Goal: Navigation & Orientation: Find specific page/section

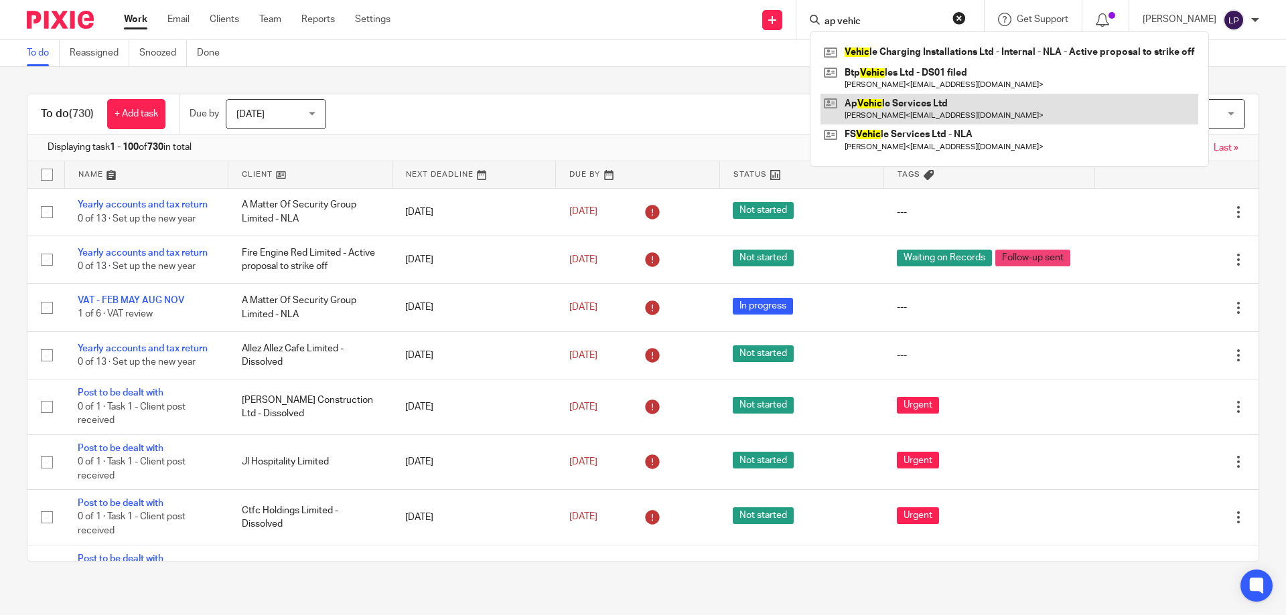
type input "ap vehic"
click at [1012, 110] on link at bounding box center [1009, 109] width 378 height 31
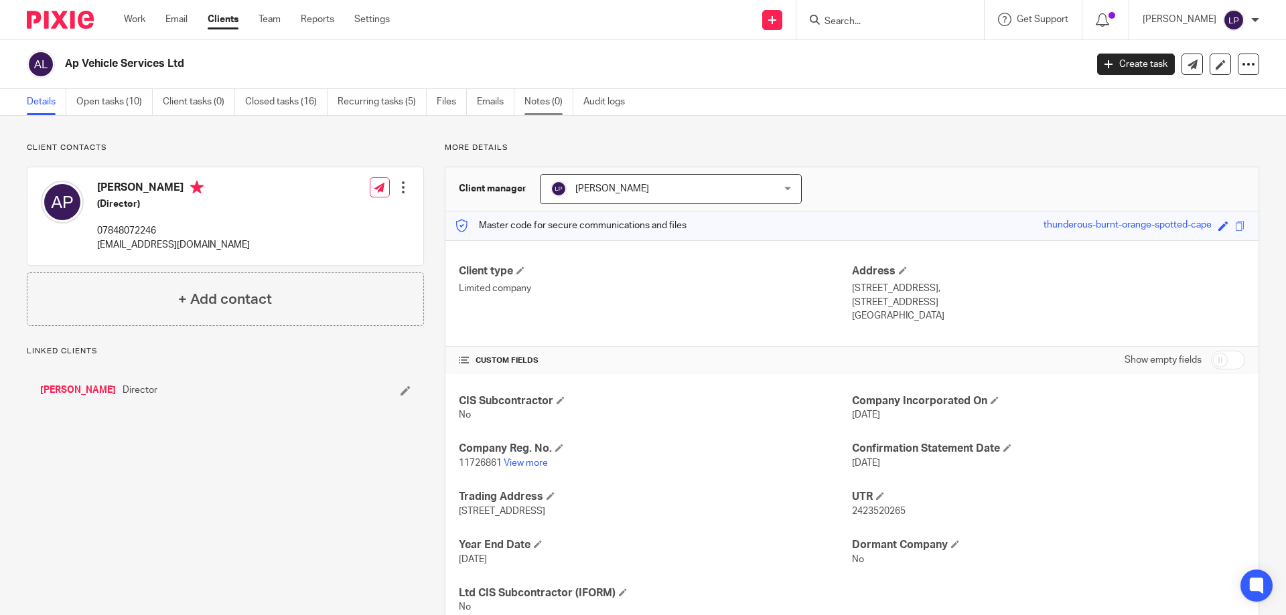
click at [536, 105] on link "Notes (0)" at bounding box center [548, 102] width 49 height 26
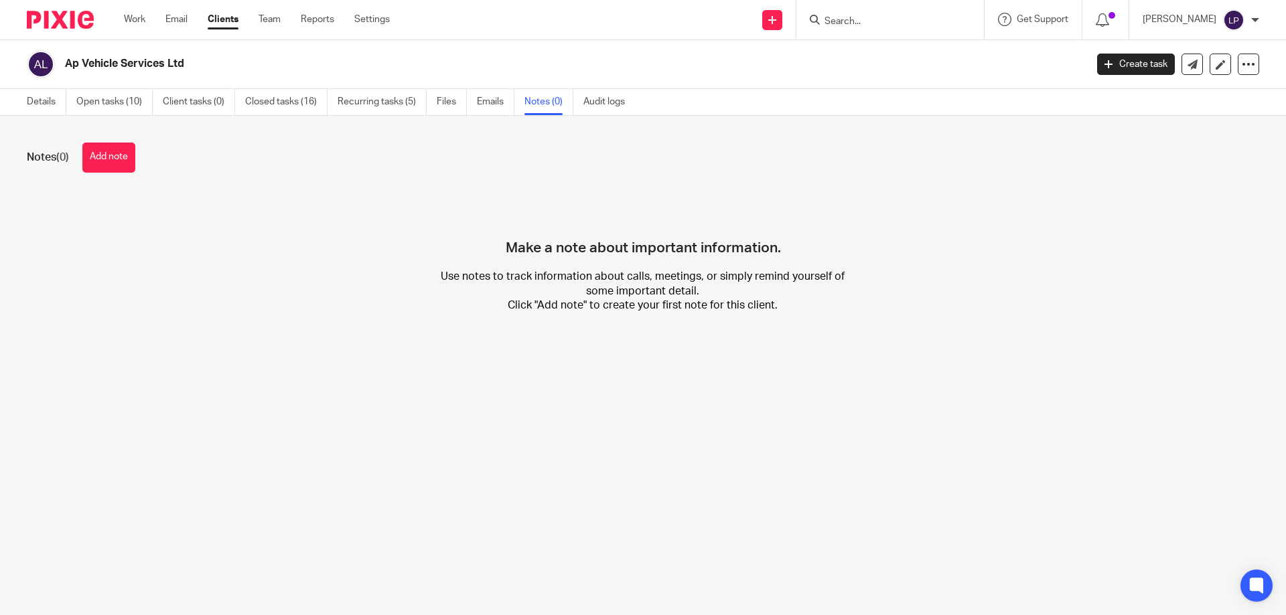
click at [902, 27] on input "Search" at bounding box center [883, 22] width 121 height 12
click at [907, 25] on input "Search" at bounding box center [883, 22] width 121 height 12
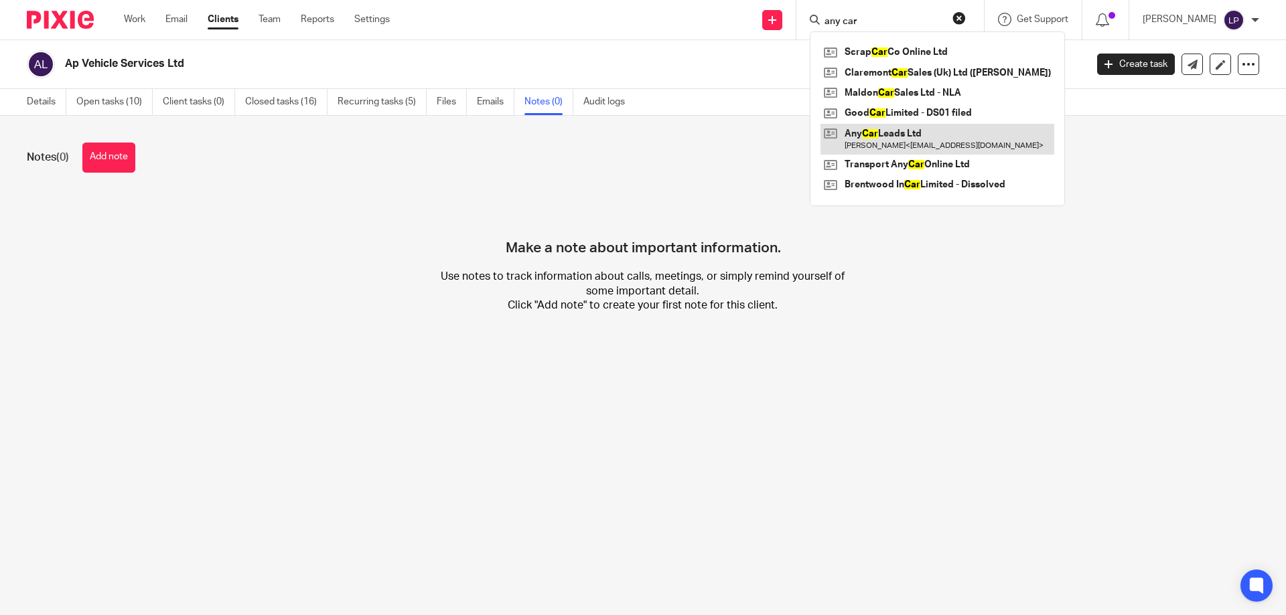
type input "any car"
click at [917, 137] on link at bounding box center [937, 139] width 234 height 31
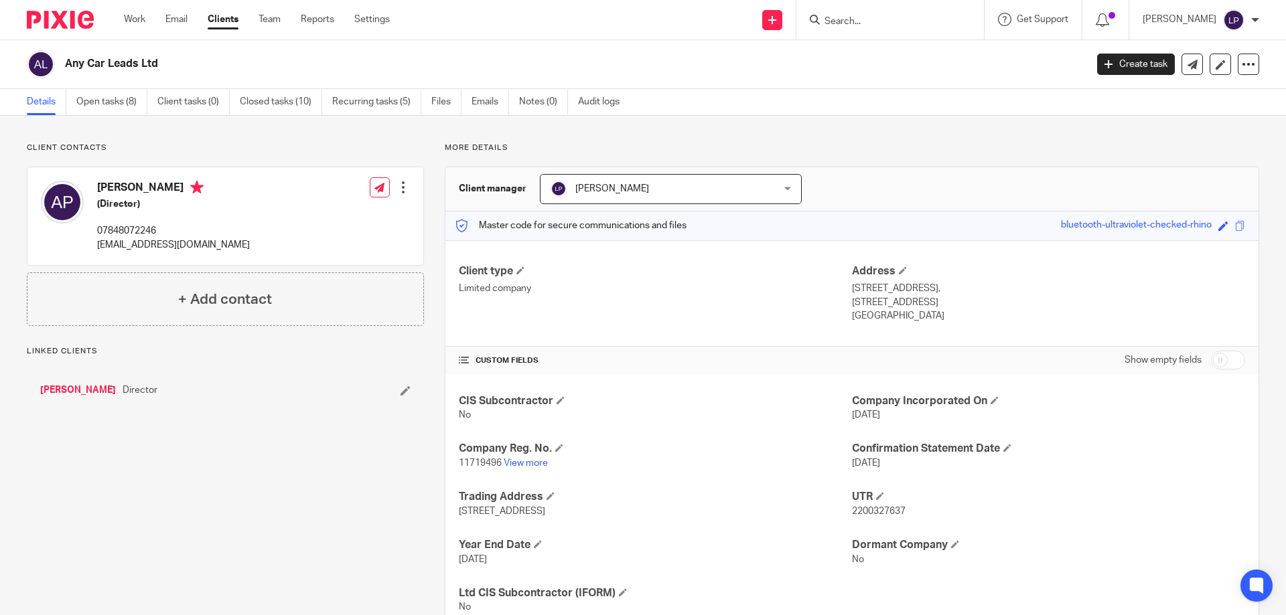
click at [943, 22] on input "Search" at bounding box center [883, 22] width 121 height 12
type input "transport"
click at [939, 56] on link at bounding box center [903, 52] width 166 height 20
